Goal: Navigation & Orientation: Find specific page/section

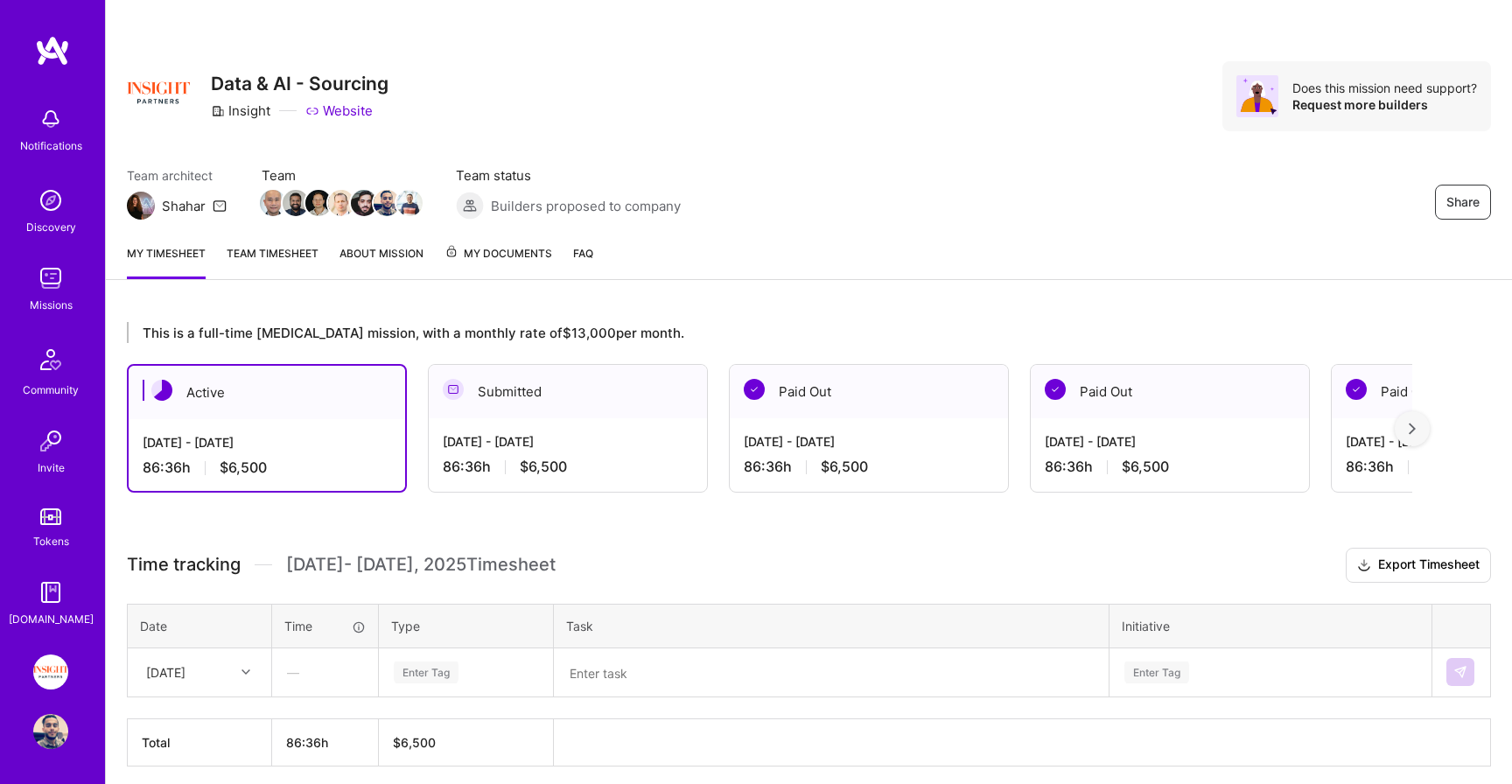
click at [506, 260] on span "My Documents" at bounding box center [498, 253] width 108 height 19
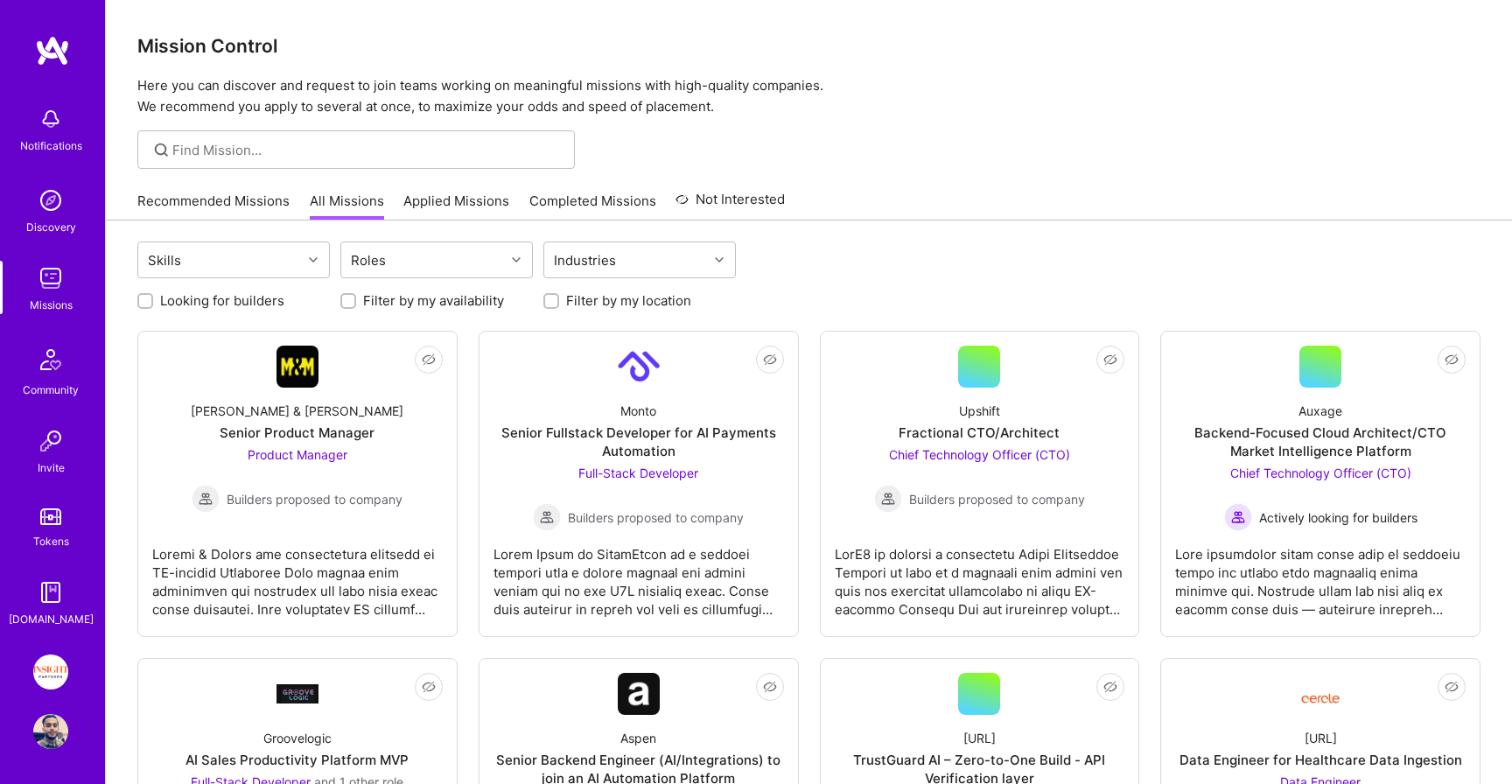
click at [614, 206] on link "Completed Missions" at bounding box center [593, 206] width 127 height 29
